Goal: Ask a question

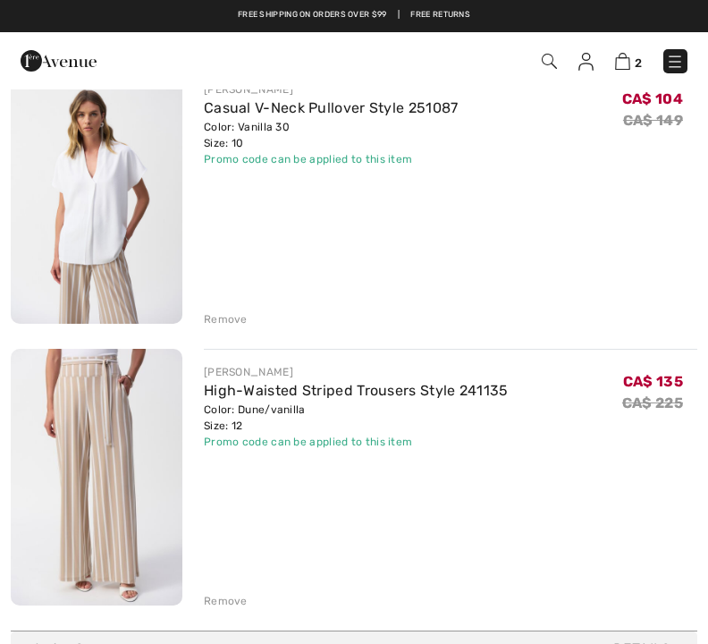
scroll to position [198, 0]
click at [122, 205] on img at bounding box center [97, 195] width 172 height 257
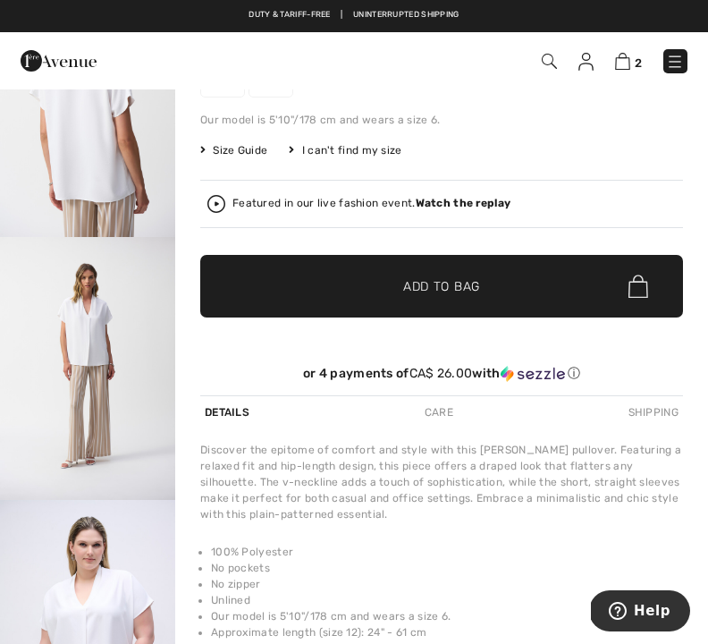
scroll to position [599, 0]
click at [620, 70] on img at bounding box center [622, 61] width 15 height 17
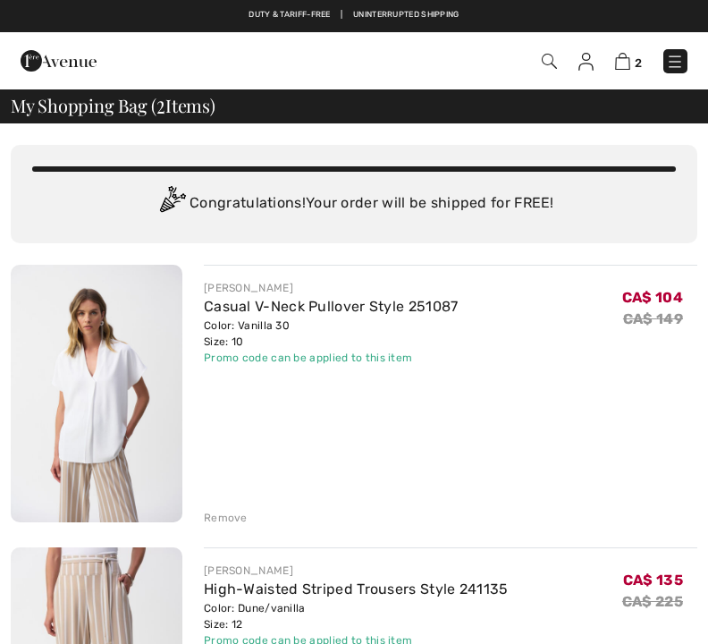
click at [232, 518] on div "Remove" at bounding box center [226, 518] width 44 height 16
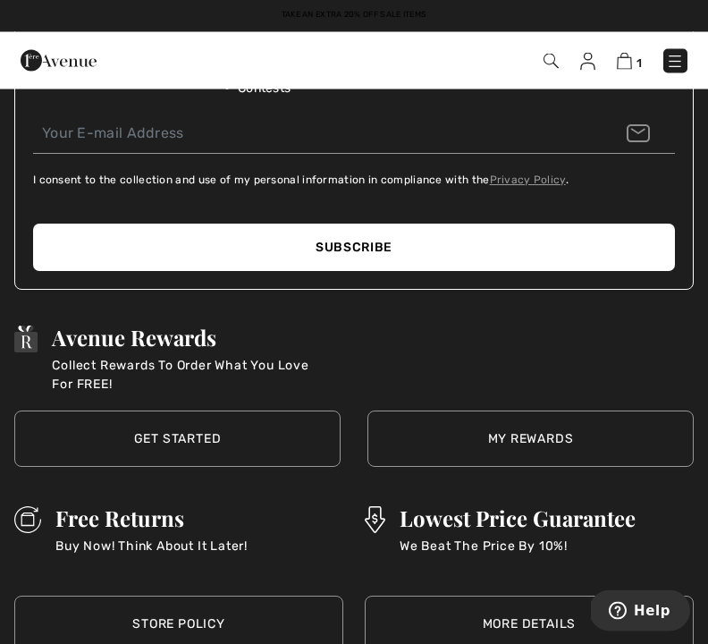
scroll to position [3533, 0]
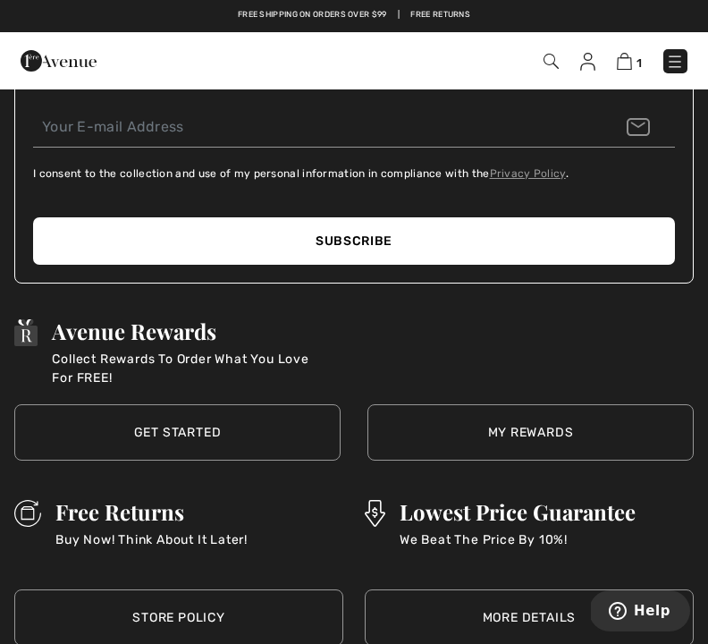
click at [161, 521] on h3 "Free Returns" at bounding box center [151, 511] width 192 height 23
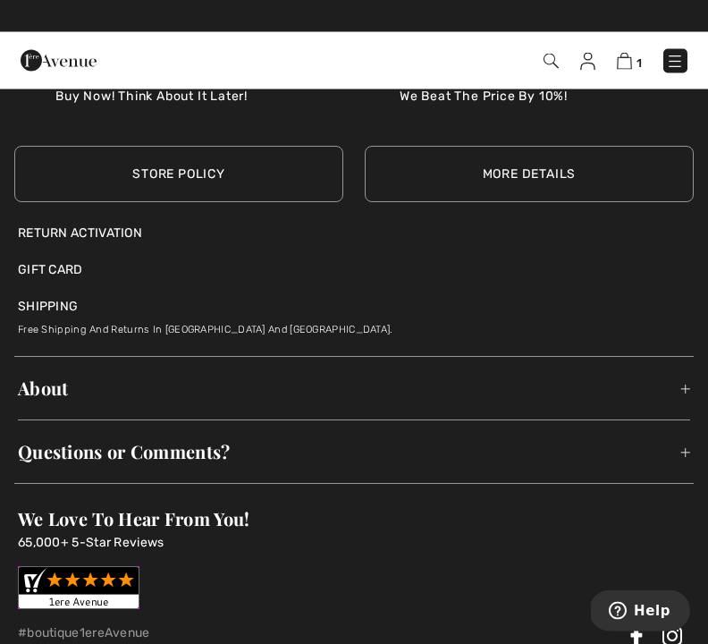
scroll to position [3976, 0]
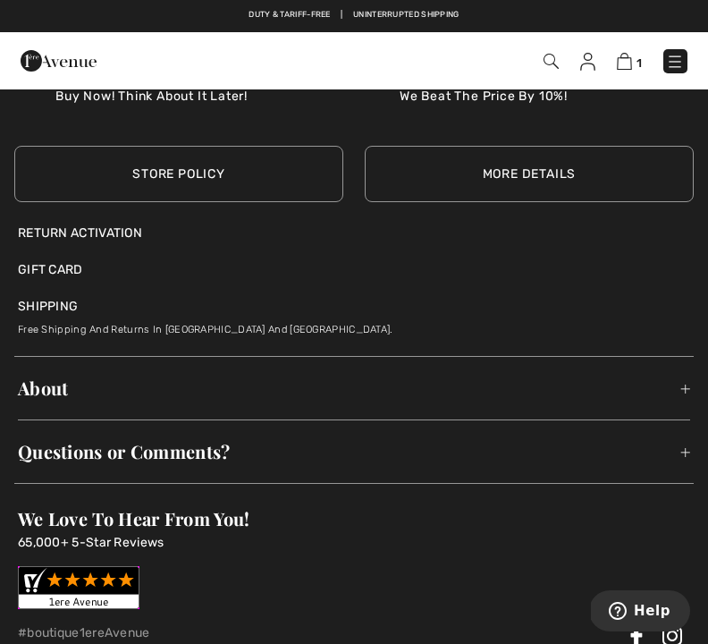
click at [203, 449] on span "Questions or Comments?" at bounding box center [354, 451] width 672 height 55
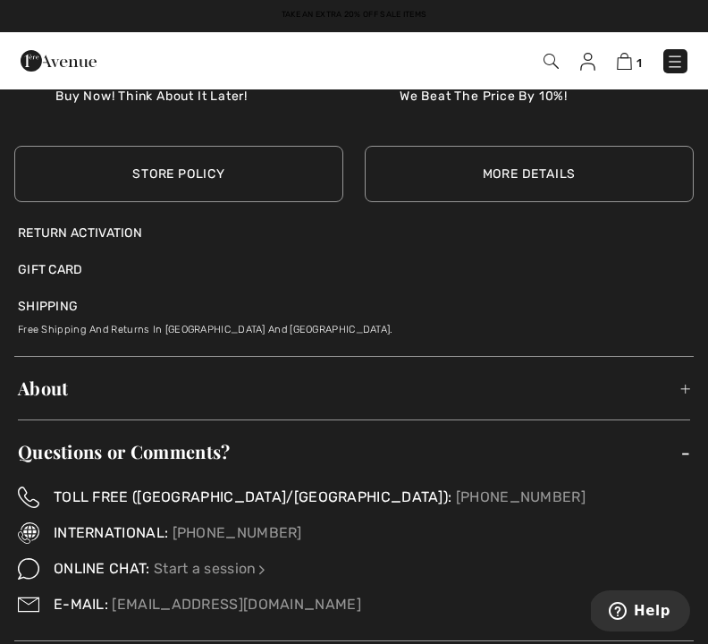
click at [167, 566] on link "Start a session" at bounding box center [211, 568] width 115 height 17
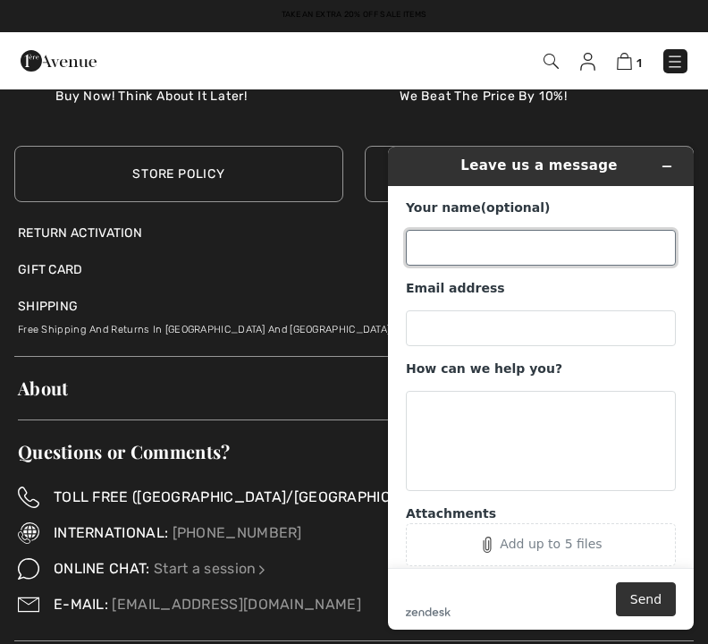
click at [460, 246] on input "Your name (optional)" at bounding box center [541, 248] width 270 height 36
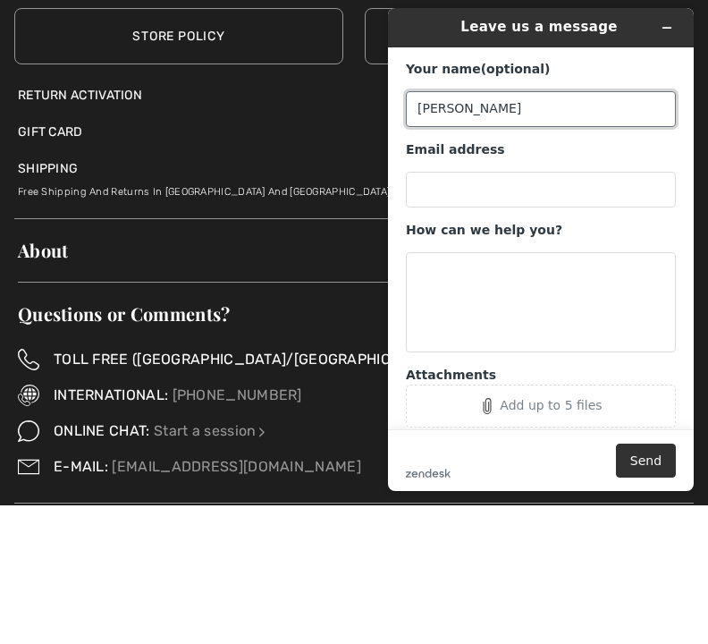
type input "Diane"
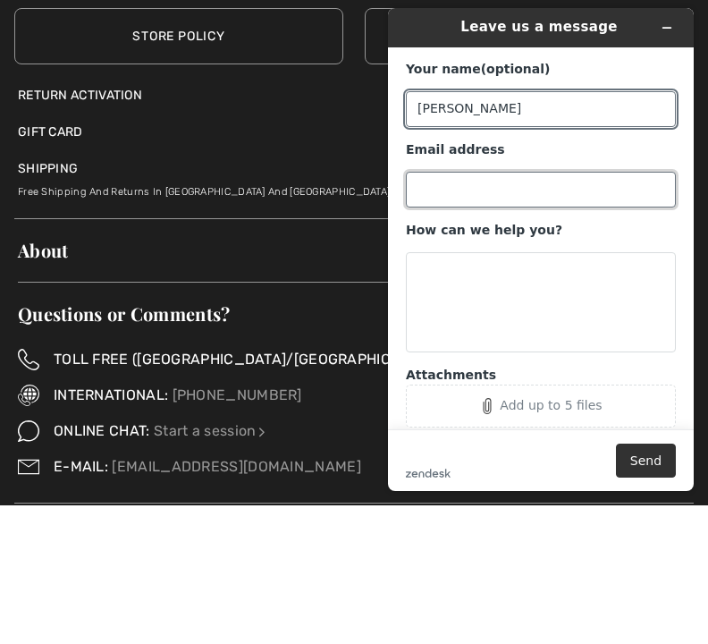
click at [441, 181] on input "Email address" at bounding box center [541, 190] width 270 height 36
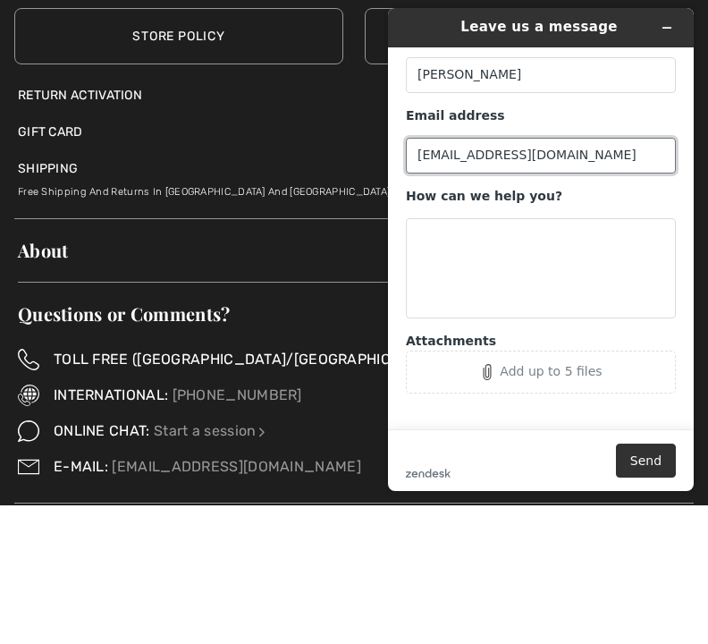
type input "tassediane181@gmail.com"
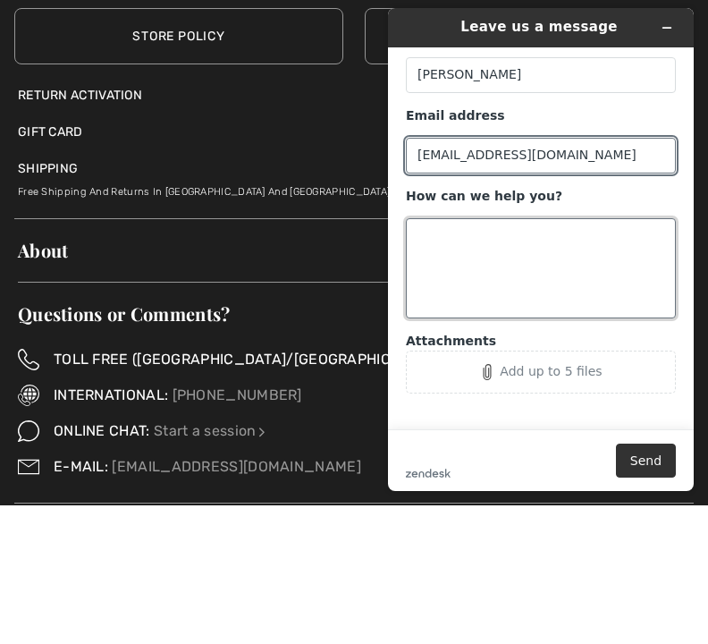
click at [443, 244] on textarea "How can we help you?" at bounding box center [541, 268] width 270 height 100
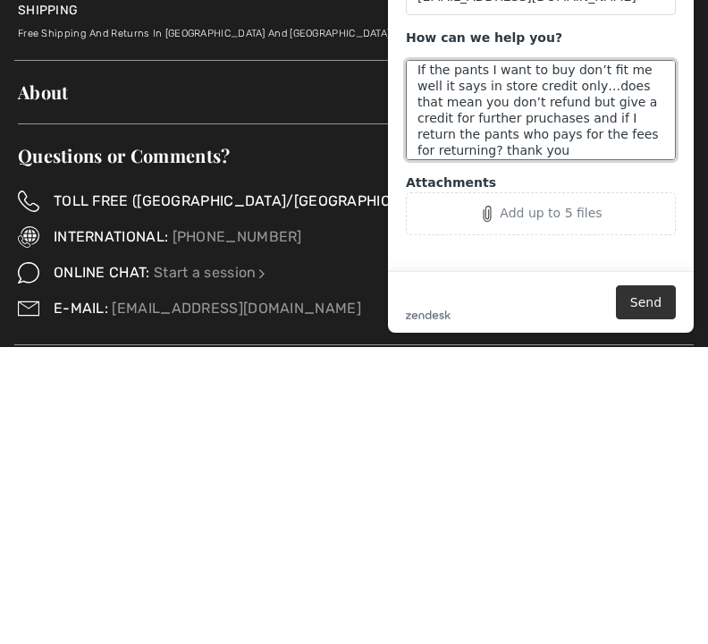
scroll to position [33, 0]
type textarea "If the pants I want to buy don’t fit me well it says in store credit only…does …"
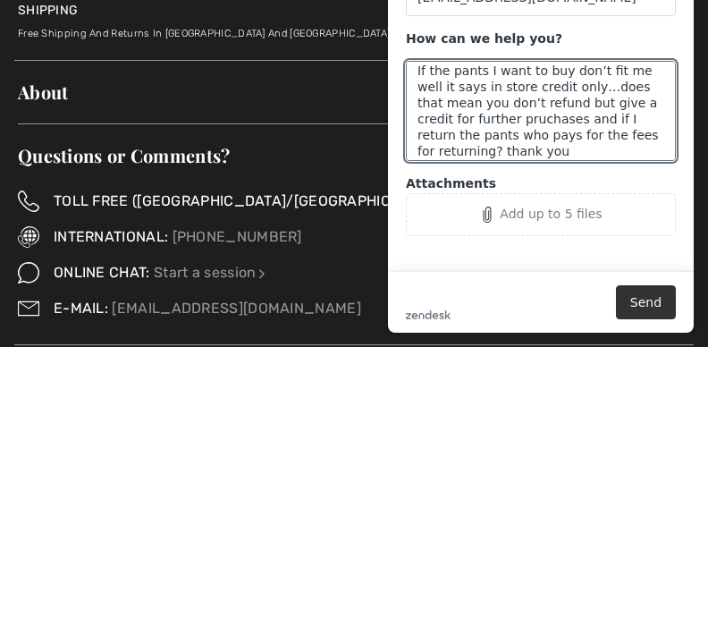
click at [182, 425] on span "Questions or Comments?" at bounding box center [354, 452] width 672 height 55
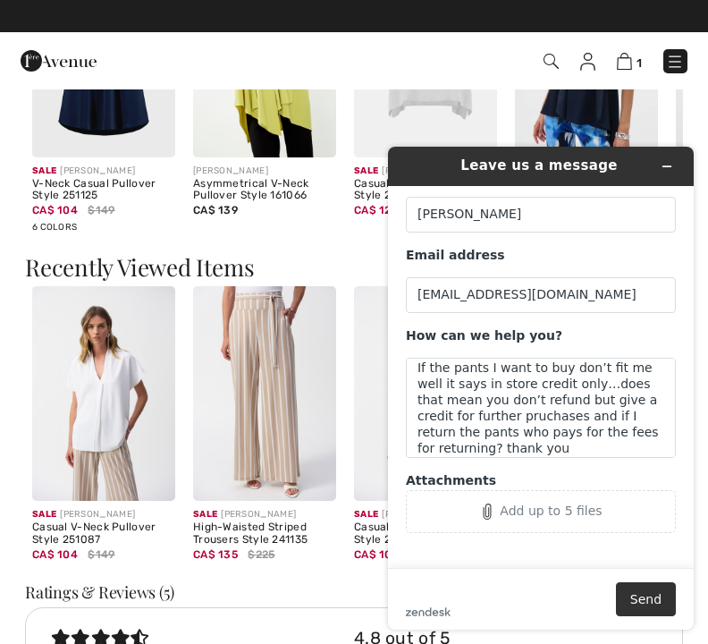
scroll to position [1547, 0]
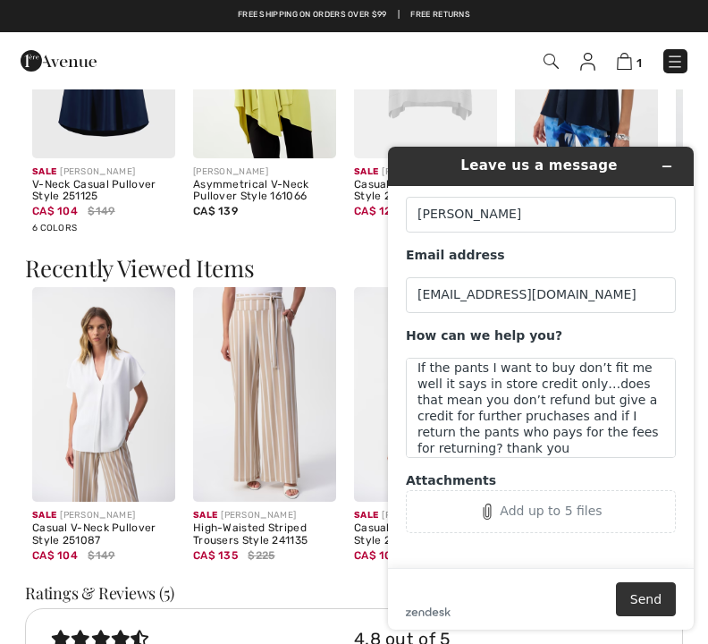
click at [289, 416] on img at bounding box center [264, 394] width 143 height 215
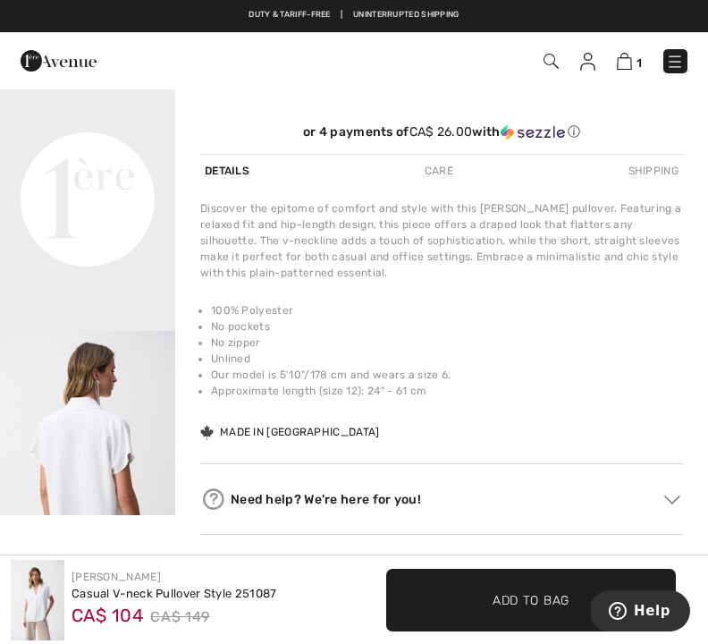
scroll to position [544, 0]
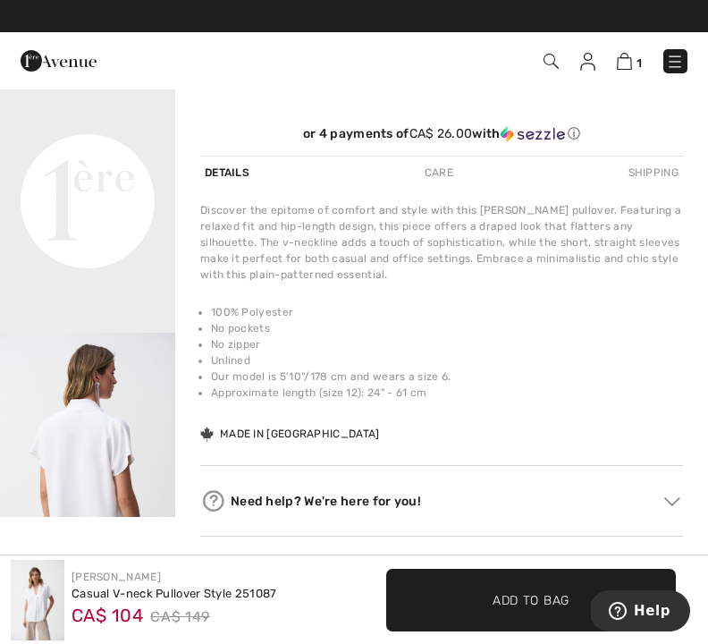
click at [589, 67] on img at bounding box center [587, 62] width 15 height 18
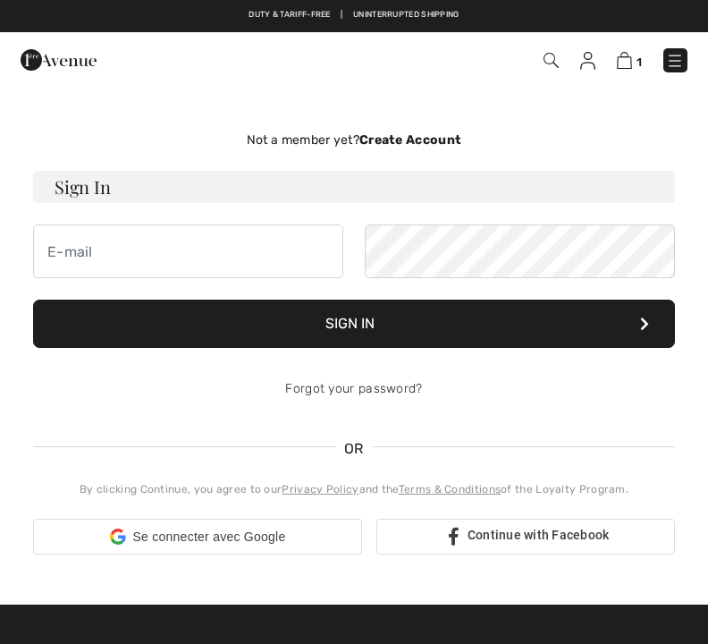
checkbox input "true"
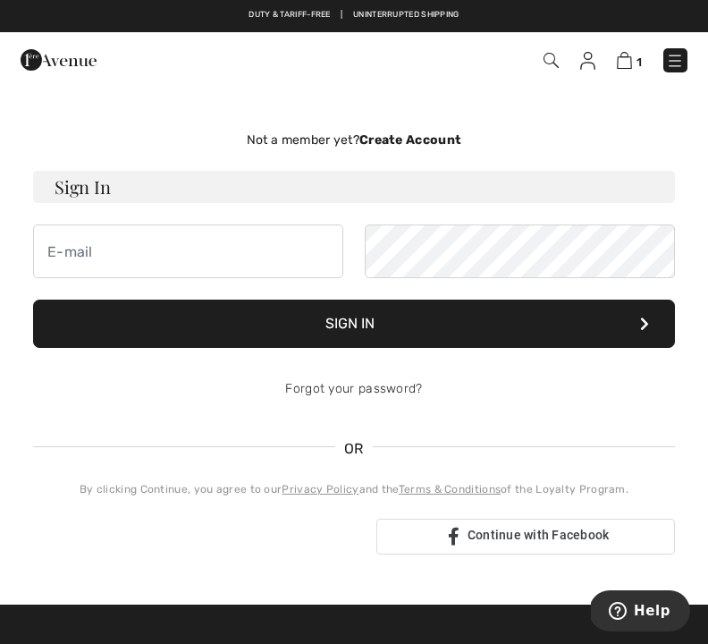
click at [632, 62] on img at bounding box center [624, 60] width 15 height 17
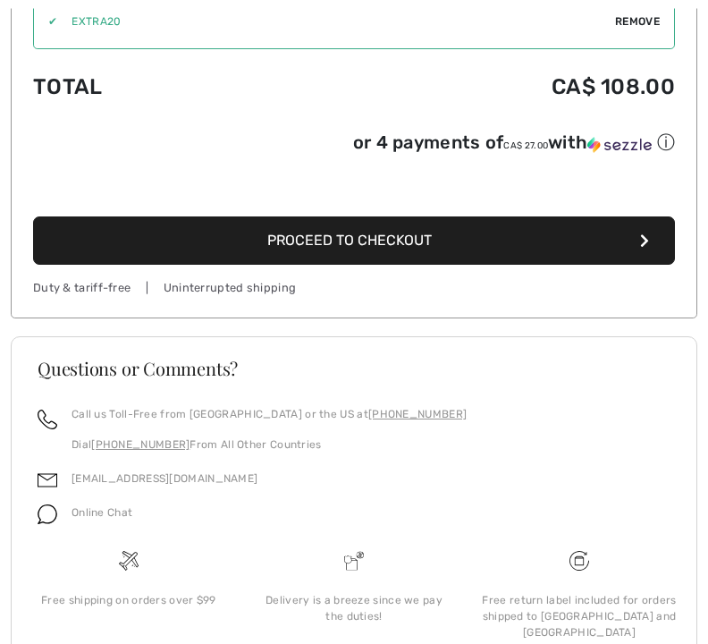
scroll to position [687, 0]
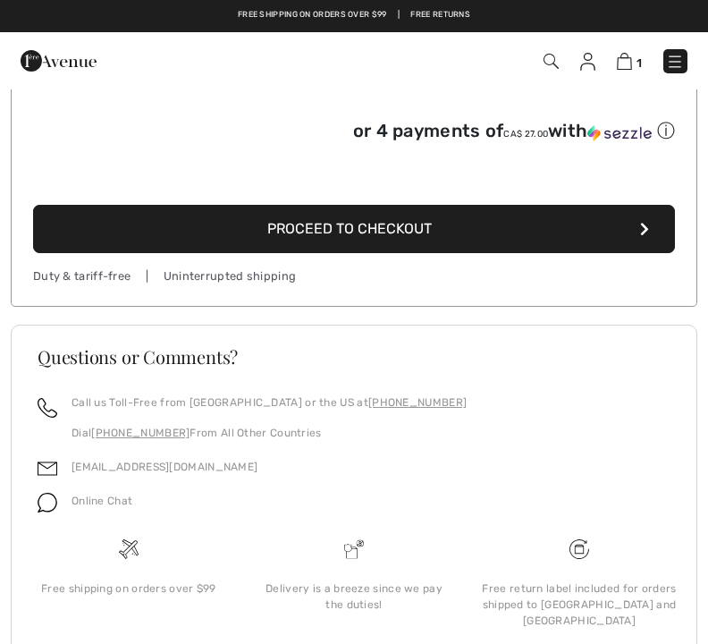
click at [79, 509] on p "Online Chat" at bounding box center [102, 501] width 61 height 16
click at [55, 508] on img at bounding box center [48, 503] width 20 height 20
click at [114, 498] on span "Online Chat" at bounding box center [102, 500] width 61 height 13
click at [76, 507] on span "Online Chat" at bounding box center [102, 500] width 61 height 13
click at [106, 514] on div "Online Chat" at bounding box center [94, 506] width 75 height 34
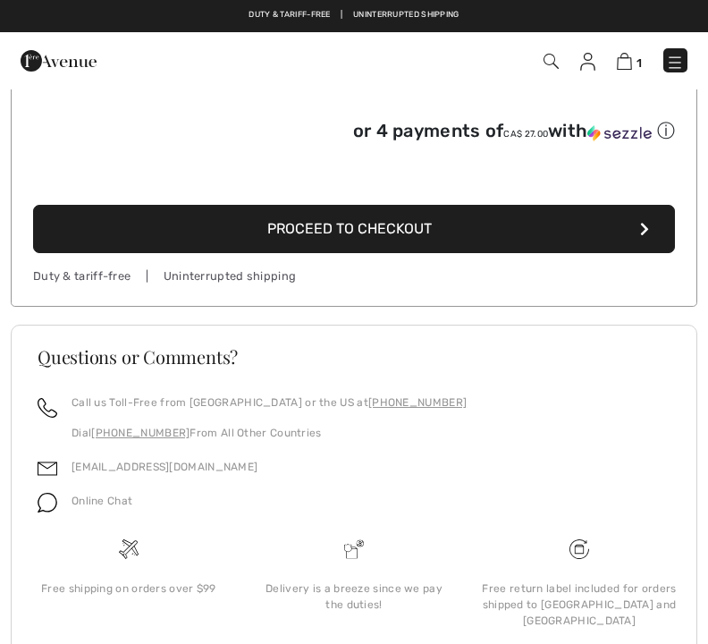
click at [621, 594] on div "Free return label included for orders shipped to [GEOGRAPHIC_DATA] and [GEOGRAP…" at bounding box center [579, 604] width 197 height 48
click at [586, 543] on img at bounding box center [579, 549] width 20 height 20
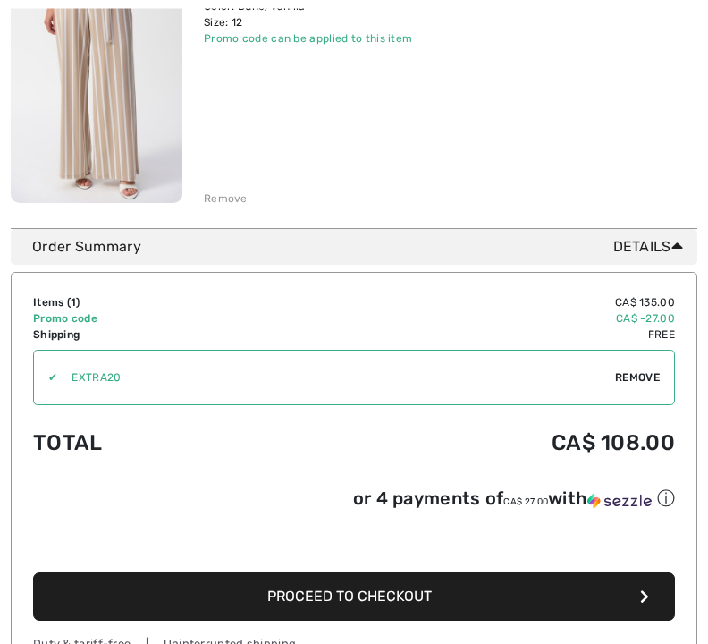
scroll to position [319, 0]
